Goal: Task Accomplishment & Management: Manage account settings

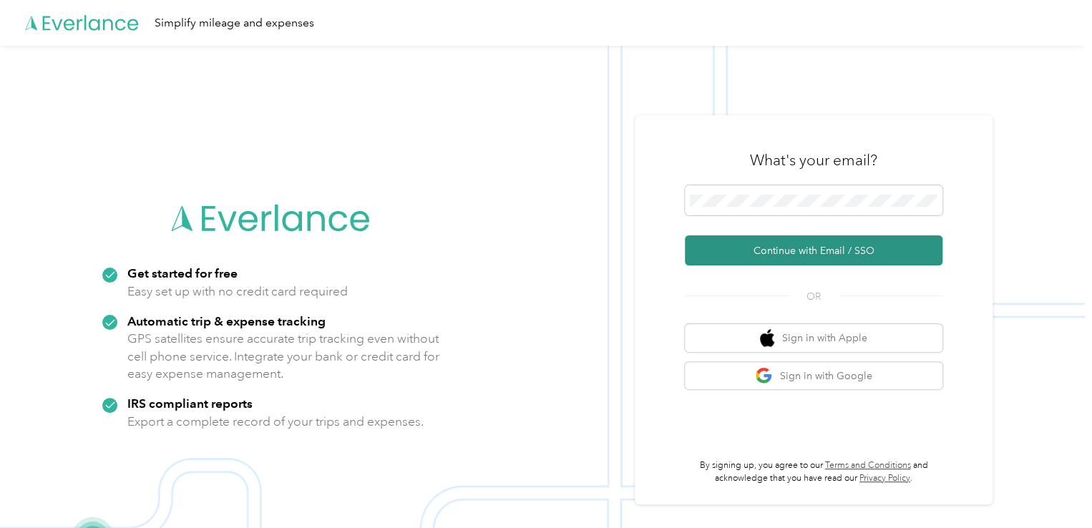
click at [797, 245] on button "Continue with Email / SSO" at bounding box center [814, 250] width 258 height 30
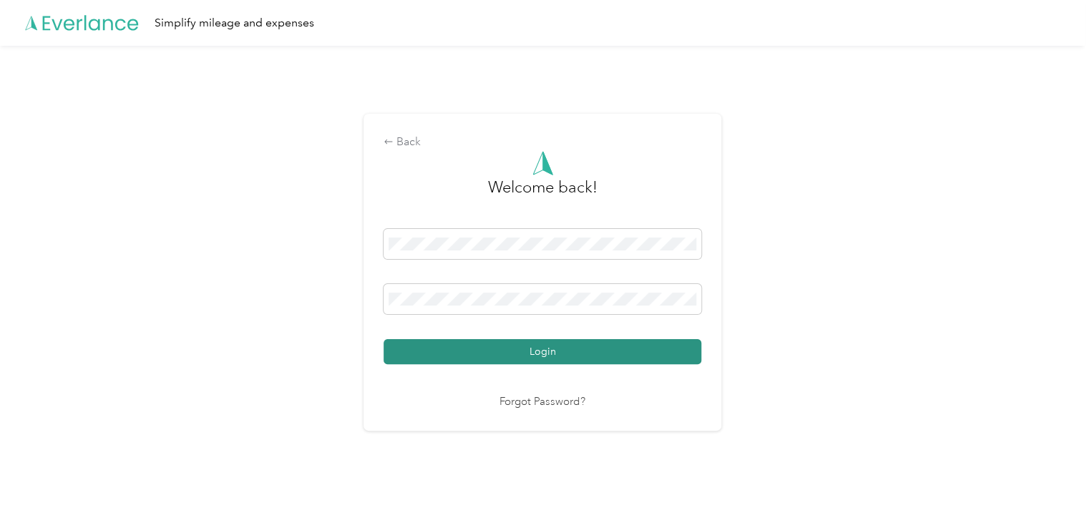
click at [552, 350] on button "Login" at bounding box center [542, 351] width 318 height 25
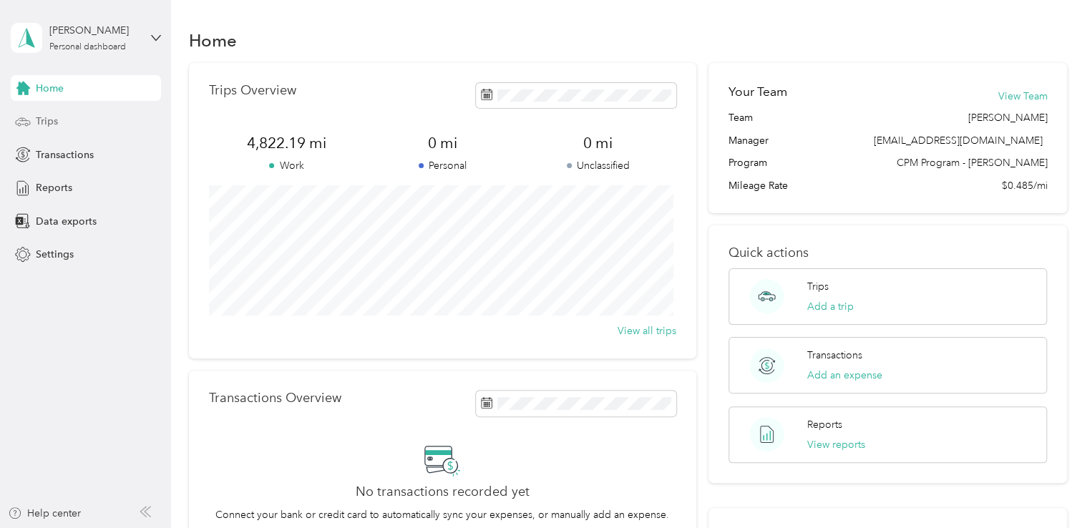
click at [49, 120] on span "Trips" at bounding box center [47, 121] width 22 height 15
